Goal: Task Accomplishment & Management: Use online tool/utility

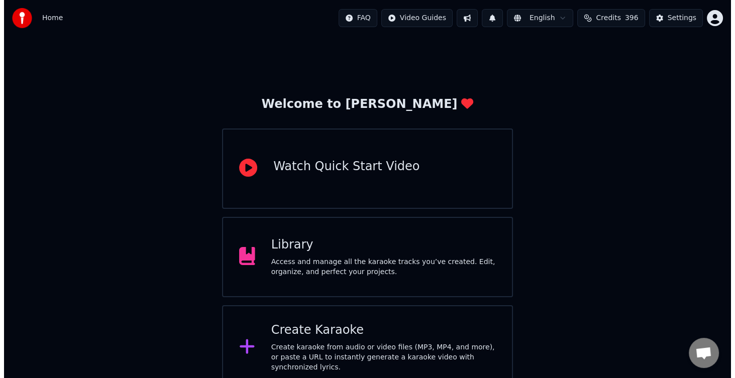
scroll to position [50, 0]
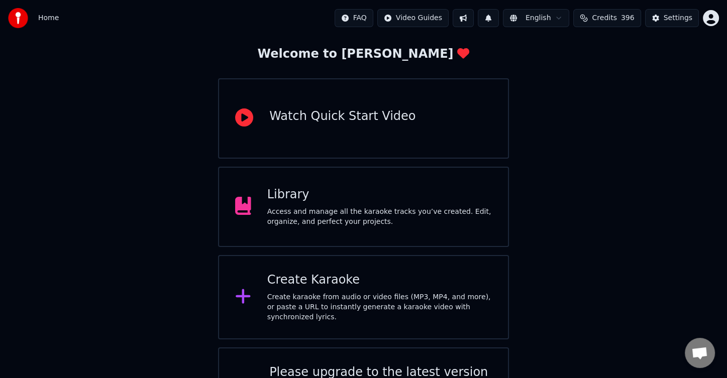
click at [399, 305] on div "Create karaoke from audio or video files (MP3, MP4, and more), or paste a URL t…" at bounding box center [379, 307] width 225 height 30
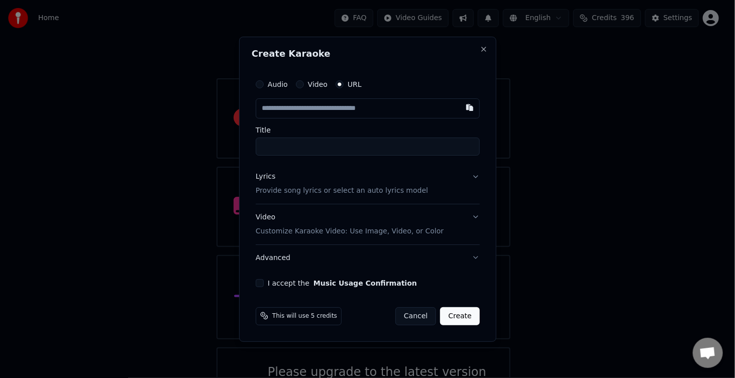
click at [331, 113] on input "text" at bounding box center [368, 108] width 224 height 20
type input "**********"
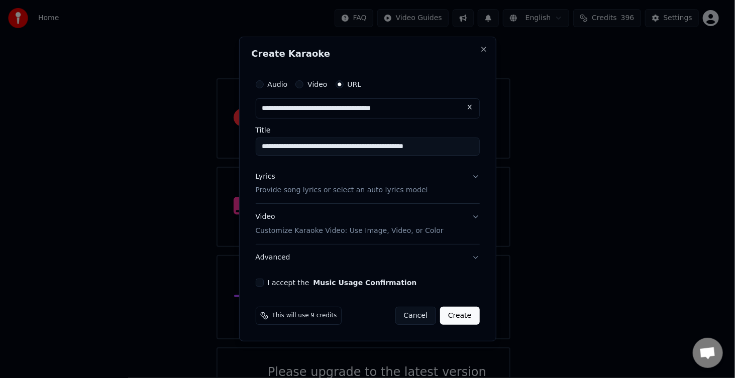
type input "**********"
click at [457, 177] on button "Lyrics Provide song lyrics or select an auto lyrics model" at bounding box center [368, 184] width 224 height 40
type input "**********"
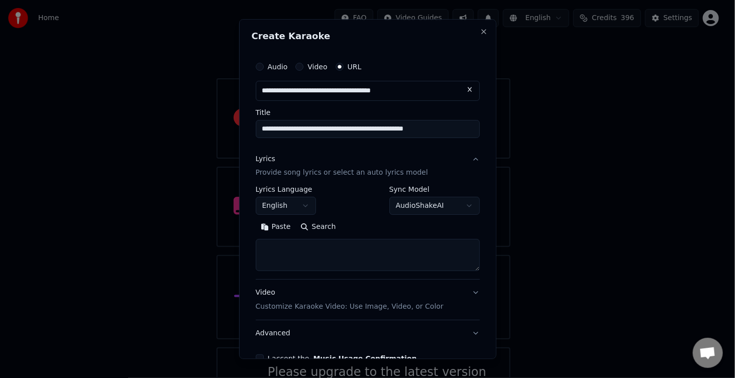
click at [300, 248] on textarea at bounding box center [368, 256] width 224 height 32
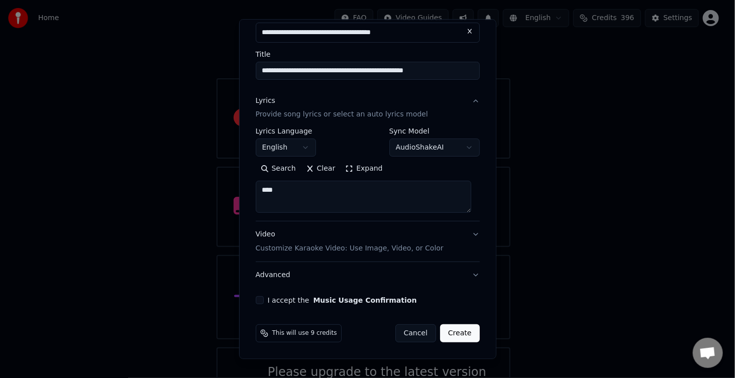
type textarea "****"
click at [259, 298] on button "I accept the Music Usage Confirmation" at bounding box center [260, 301] width 8 height 8
click at [462, 332] on button "Create" at bounding box center [460, 334] width 40 height 18
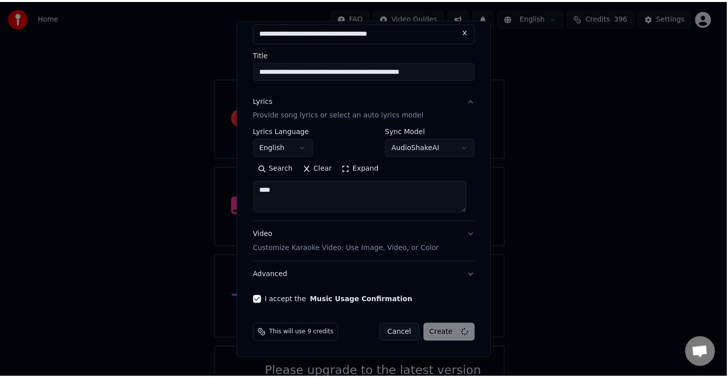
scroll to position [3, 0]
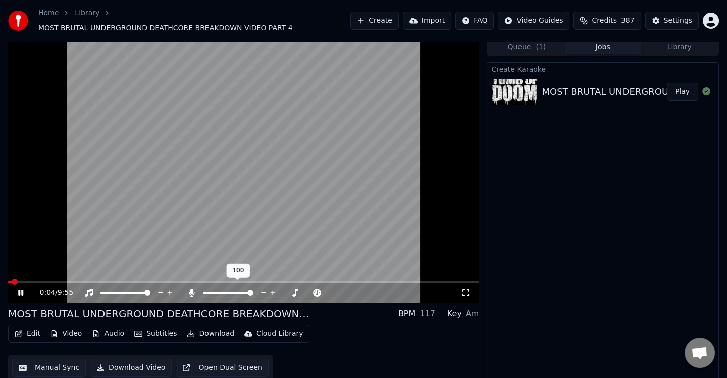
click at [253, 294] on span at bounding box center [228, 293] width 50 height 2
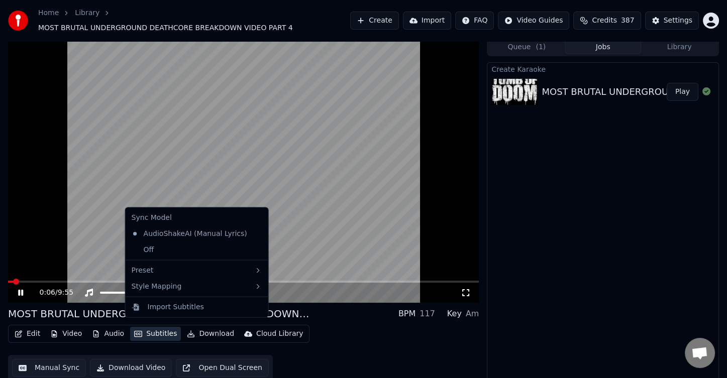
click at [166, 327] on button "Subtitles" at bounding box center [155, 334] width 51 height 14
click at [172, 248] on div "Off" at bounding box center [197, 250] width 139 height 16
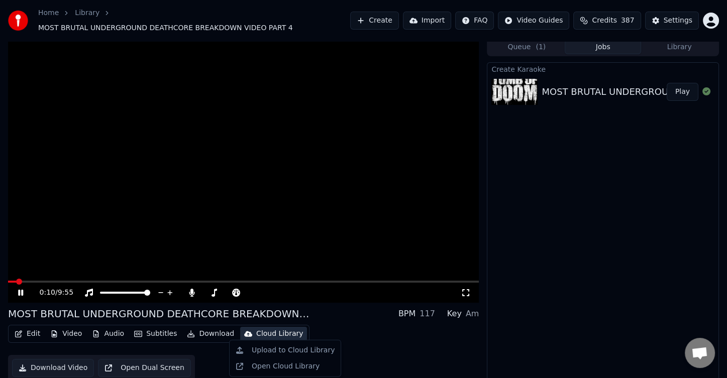
click at [256, 329] on div "Cloud Library" at bounding box center [279, 334] width 47 height 10
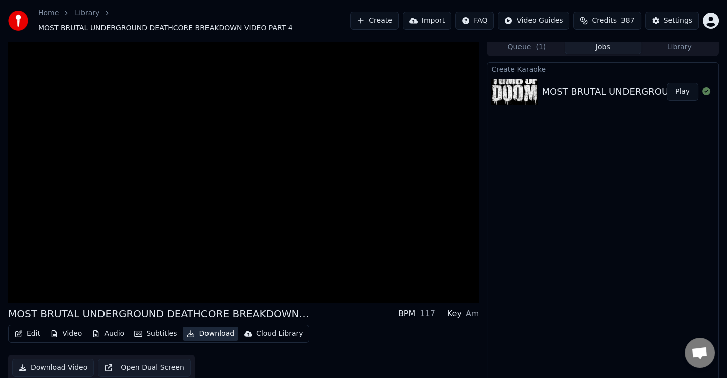
click at [205, 327] on button "Download" at bounding box center [210, 334] width 55 height 14
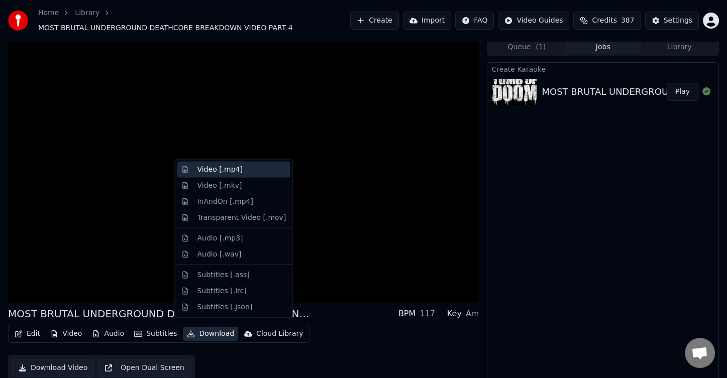
click at [202, 167] on div "Video [.mp4]" at bounding box center [219, 170] width 45 height 10
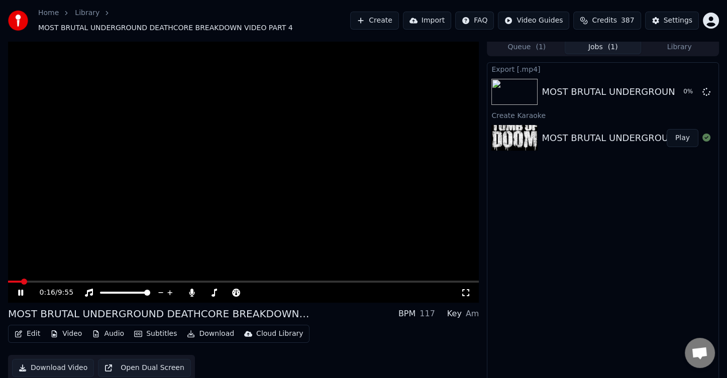
click at [10, 281] on span at bounding box center [15, 282] width 14 height 2
click at [401, 281] on span at bounding box center [243, 282] width 471 height 2
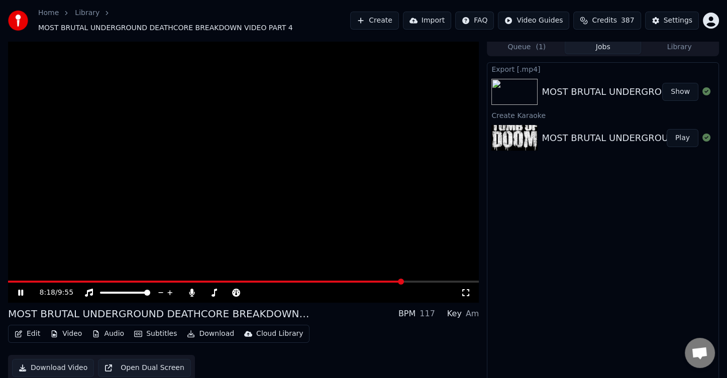
click at [421, 281] on span at bounding box center [243, 282] width 471 height 2
click at [430, 281] on span at bounding box center [243, 282] width 471 height 2
drag, startPoint x: 304, startPoint y: 311, endPoint x: 280, endPoint y: 301, distance: 25.5
click at [280, 301] on div "9:17 / 9:55 MOST BRUTAL UNDERGROUND DEATHCORE BREAKDOWN VIDEO PART 4 BPM 117 Ke…" at bounding box center [243, 211] width 471 height 346
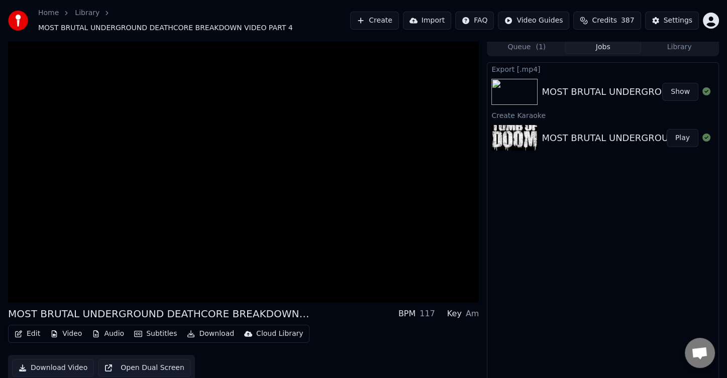
drag, startPoint x: 297, startPoint y: 311, endPoint x: 286, endPoint y: 304, distance: 12.7
click at [286, 307] on div "MOST BRUTAL UNDERGROUND DEATHCORE BREAKDOWN VIDEO PART 4" at bounding box center [159, 314] width 302 height 14
click at [299, 314] on div "MOST BRUTAL UNDERGROUND DEATHCORE BREAKDOWN VIDEO PART 4" at bounding box center [159, 314] width 302 height 14
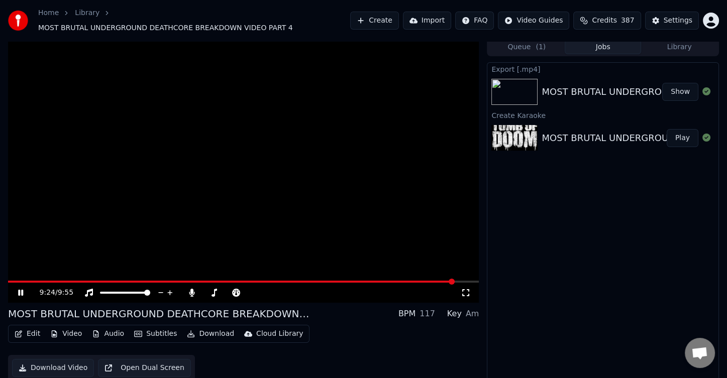
click at [407, 281] on span at bounding box center [231, 282] width 447 height 2
click at [417, 281] on span at bounding box center [243, 282] width 471 height 2
click at [421, 281] on span at bounding box center [243, 282] width 471 height 2
click at [428, 281] on span at bounding box center [243, 282] width 471 height 2
click at [436, 281] on span at bounding box center [243, 282] width 471 height 2
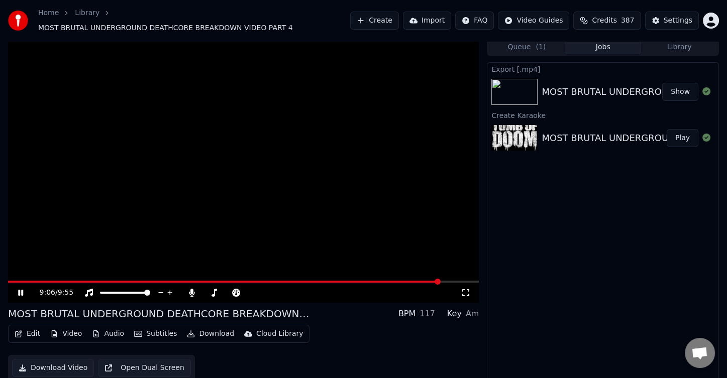
click at [440, 281] on span at bounding box center [243, 282] width 471 height 2
click at [340, 224] on video at bounding box center [243, 170] width 471 height 265
